Goal: Find contact information: Find contact information

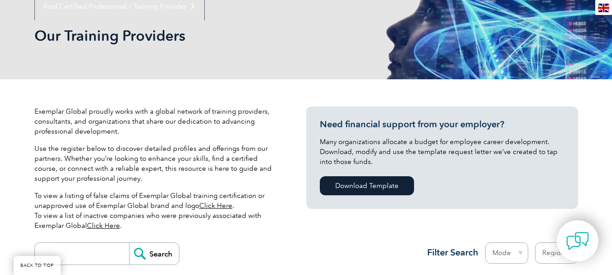
scroll to position [241, 0]
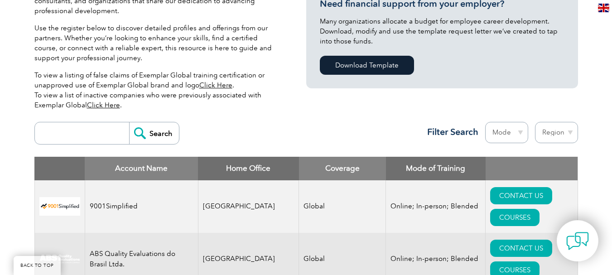
click at [96, 133] on input "search" at bounding box center [84, 133] width 90 height 22
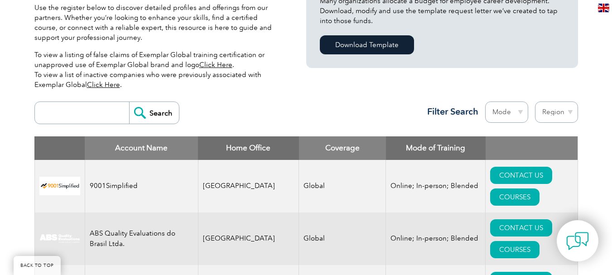
scroll to position [302, 0]
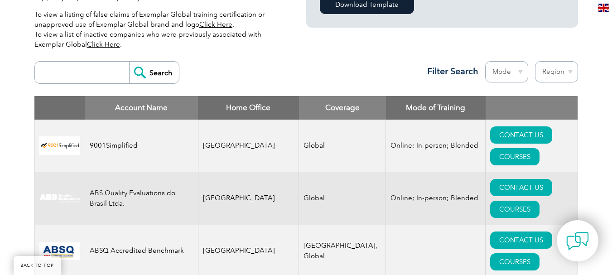
click at [99, 77] on input "search" at bounding box center [84, 73] width 90 height 22
type input "crestcita"
click at [159, 65] on input "Search" at bounding box center [154, 73] width 50 height 22
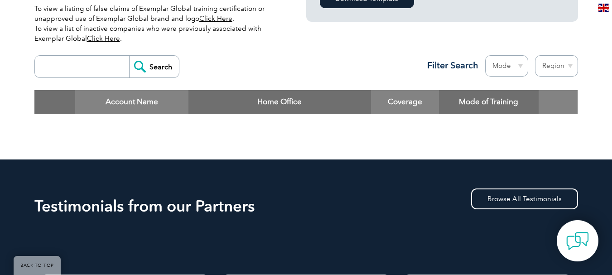
scroll to position [272, 0]
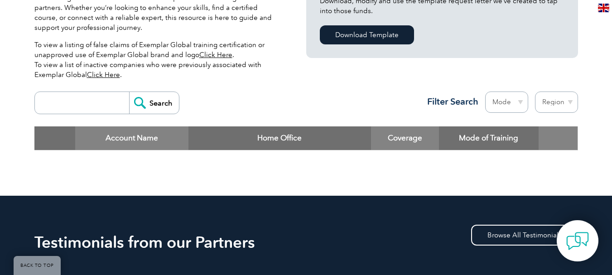
click at [72, 97] on input "search" at bounding box center [84, 103] width 90 height 22
type input "crescita international"
click at [162, 104] on input "Search" at bounding box center [154, 103] width 50 height 22
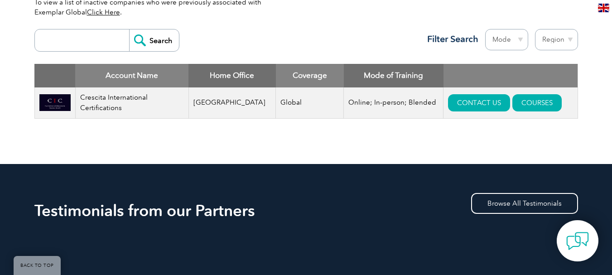
scroll to position [332, 0]
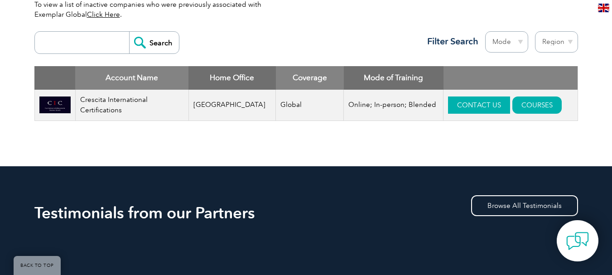
click at [472, 105] on link "CONTACT US" at bounding box center [479, 104] width 62 height 17
